Goal: Obtain resource: Obtain resource

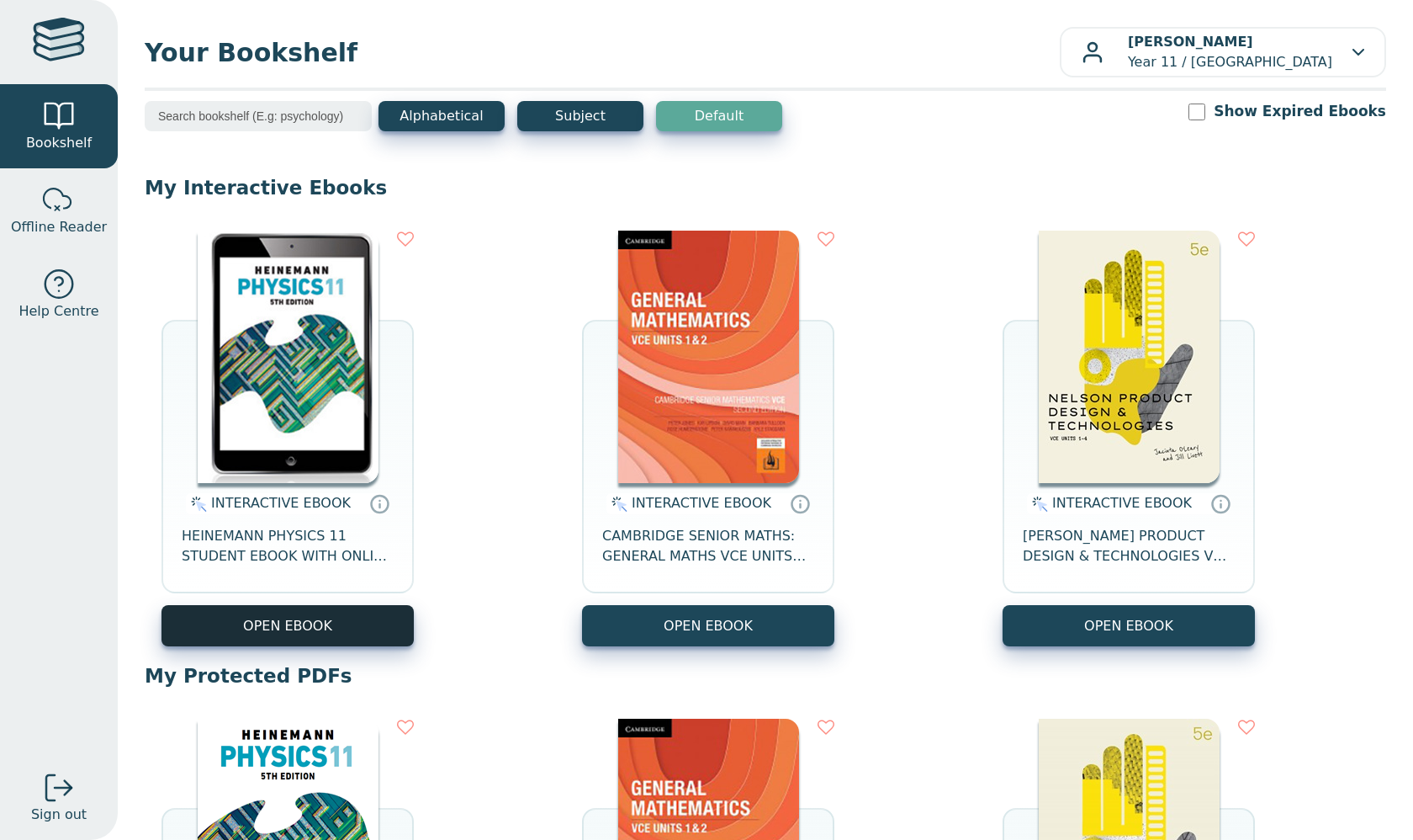
click at [331, 614] on button "OPEN EBOOK" at bounding box center [287, 625] width 252 height 41
click at [327, 622] on button "OPEN EBOOK" at bounding box center [287, 625] width 252 height 41
click at [303, 631] on button "OPEN EBOOK" at bounding box center [287, 625] width 252 height 41
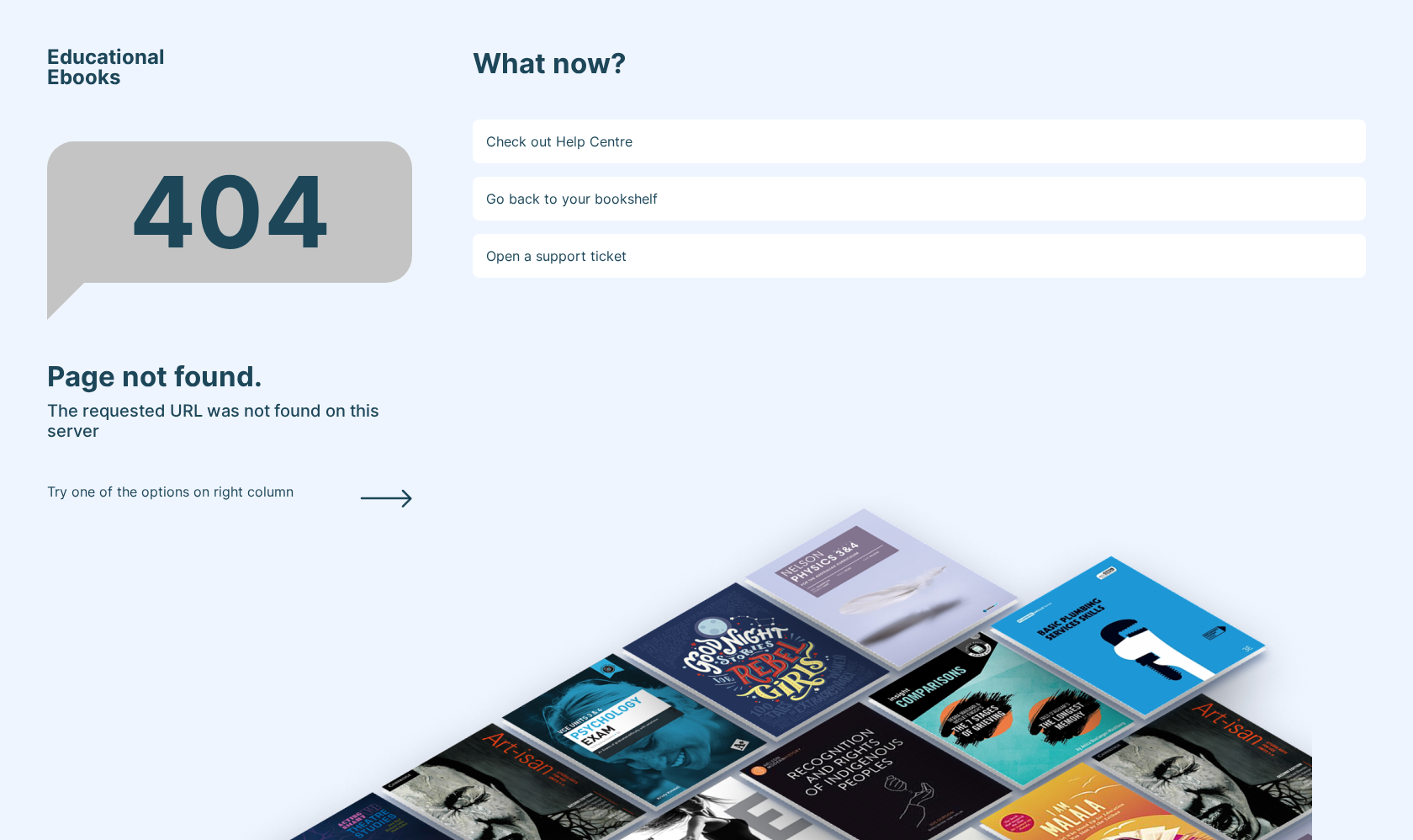
click at [228, 501] on div "Try one of the options on right column" at bounding box center [229, 498] width 365 height 33
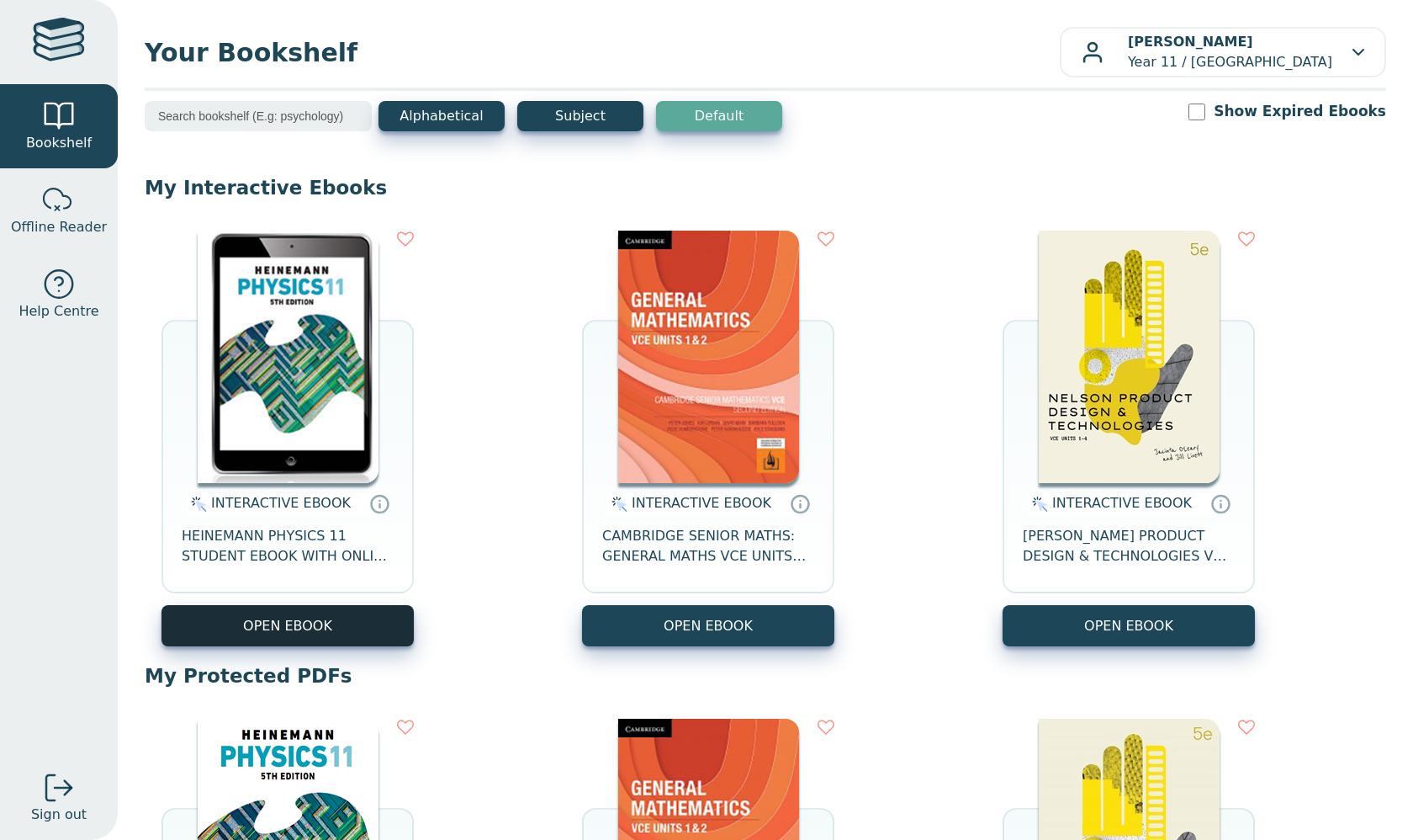
click at [367, 615] on button "OPEN EBOOK" at bounding box center [287, 625] width 252 height 41
